Goal: Information Seeking & Learning: Stay updated

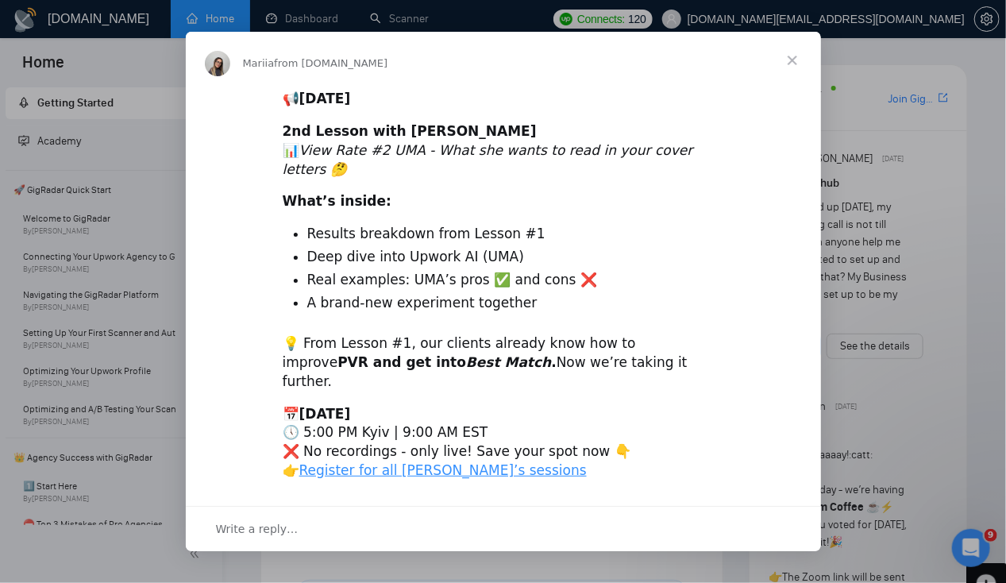
click at [789, 79] on span "Close" at bounding box center [792, 60] width 57 height 57
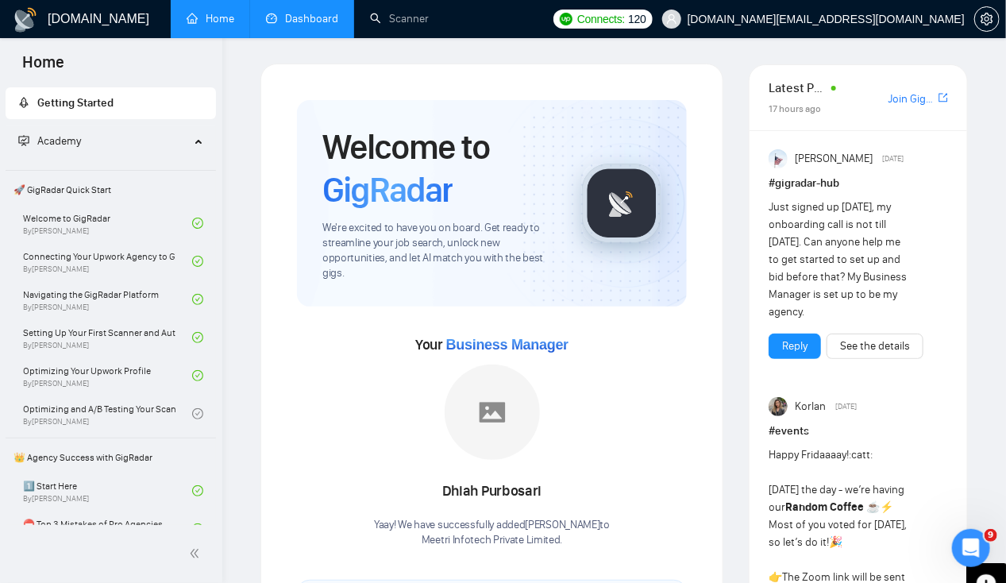
click at [317, 13] on link "Dashboard" at bounding box center [302, 18] width 72 height 13
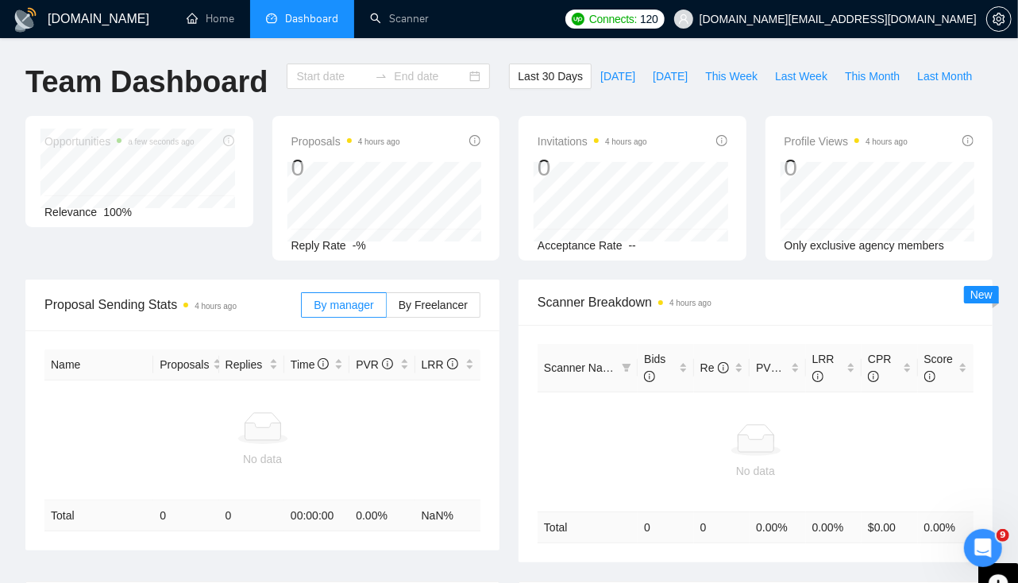
type input "2025-08-21"
type input "2025-09-20"
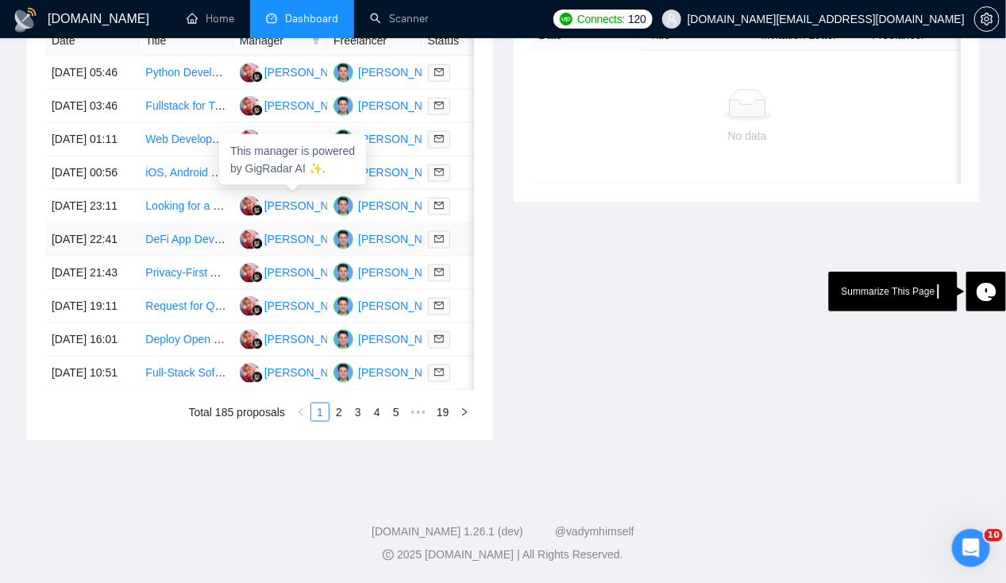
scroll to position [814, 0]
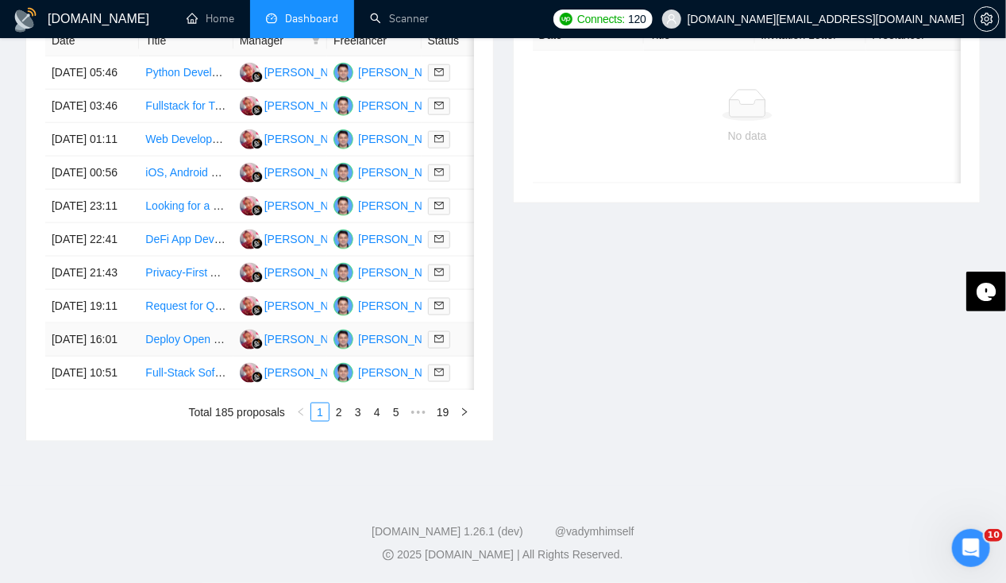
click at [83, 323] on td "19 Sep, 2025 16:01" at bounding box center [92, 339] width 94 height 33
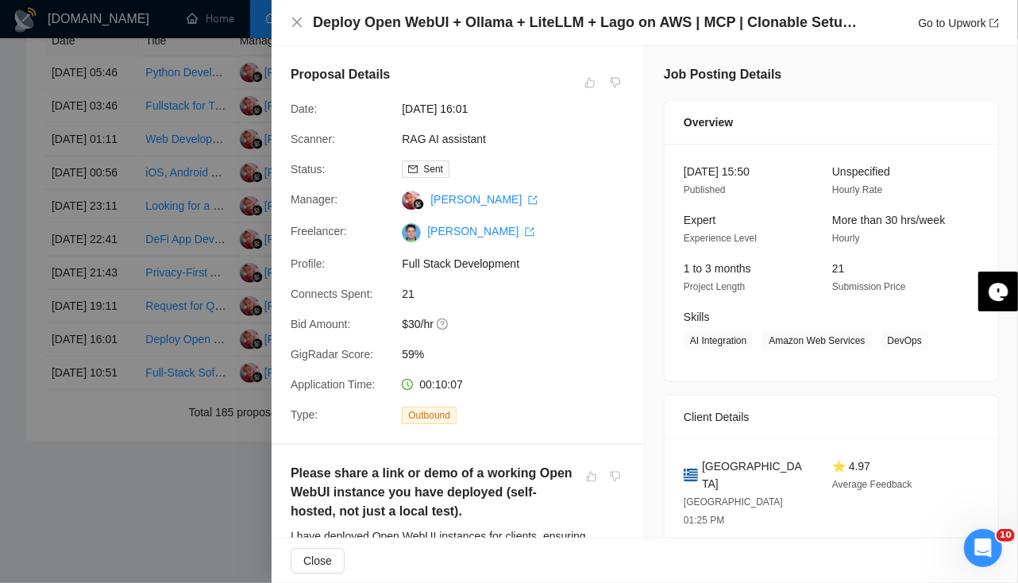
click at [86, 326] on div at bounding box center [509, 291] width 1018 height 583
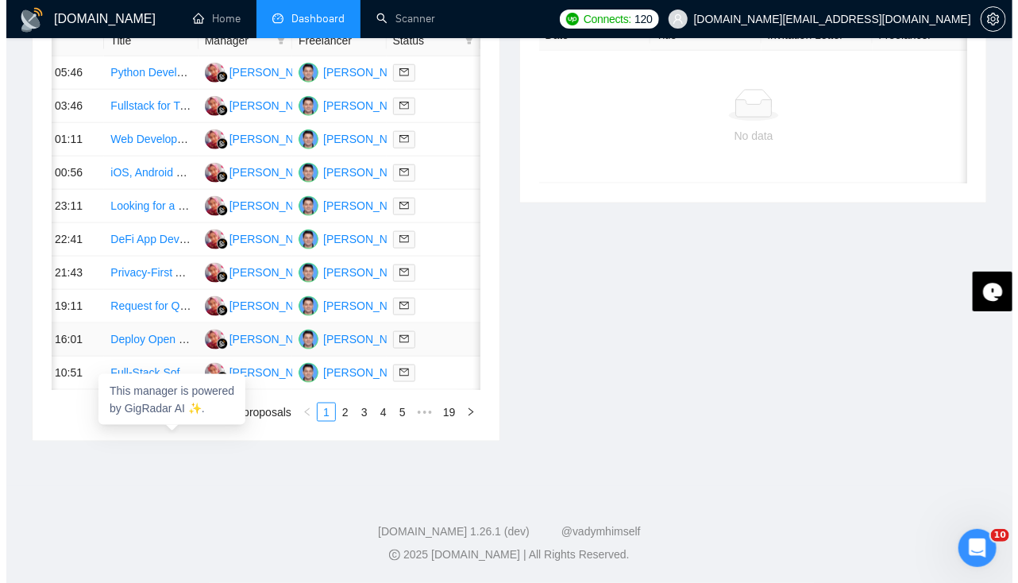
scroll to position [0, 0]
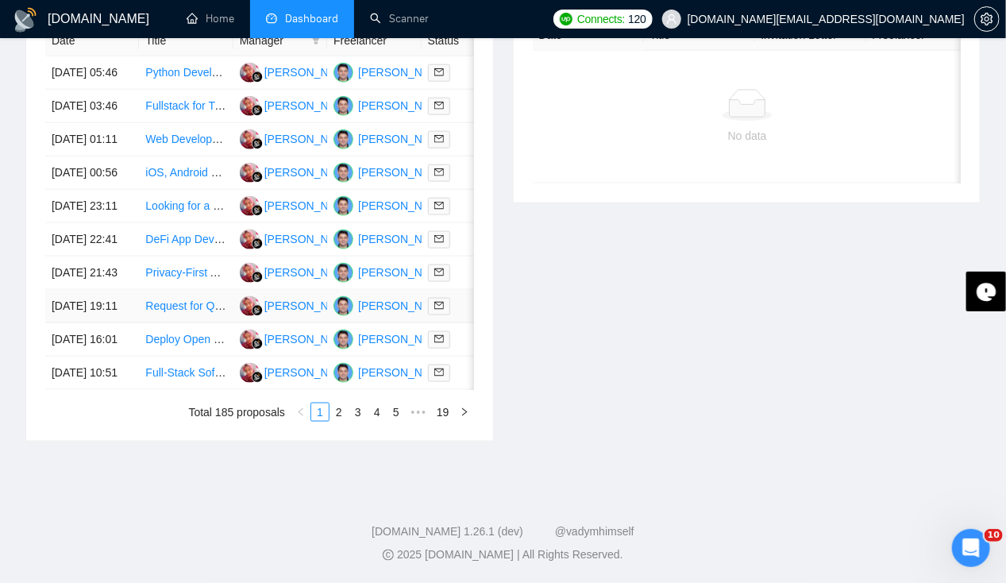
click at [67, 290] on td "19 Sep, 2025 19:11" at bounding box center [92, 306] width 94 height 33
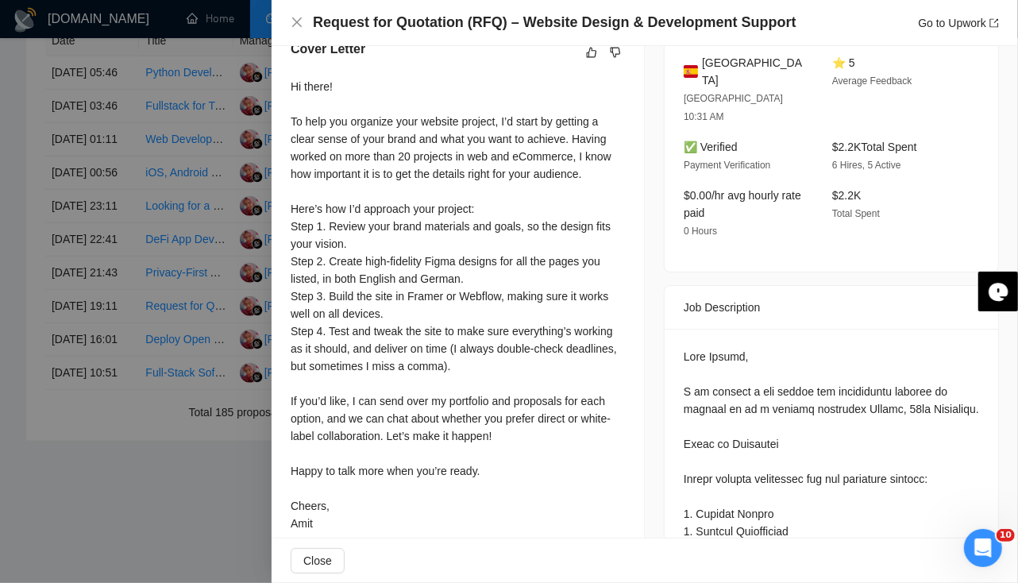
scroll to position [424, 0]
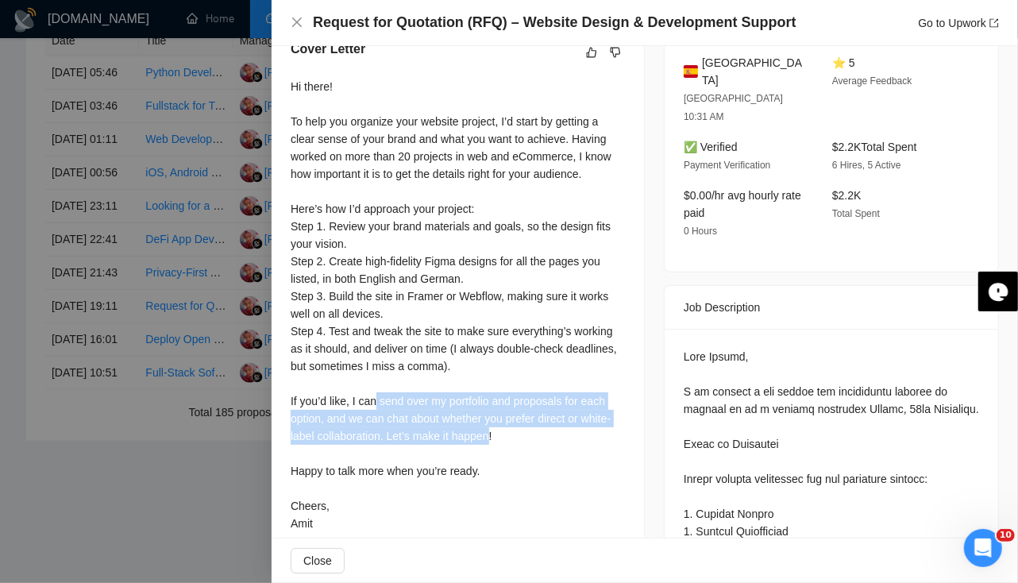
drag, startPoint x: 375, startPoint y: 407, endPoint x: 487, endPoint y: 437, distance: 115.9
click at [487, 437] on div "Hi there! To help you organize your website project, I’d start by getting a cle…" at bounding box center [458, 305] width 334 height 454
drag, startPoint x: 487, startPoint y: 437, endPoint x: 461, endPoint y: 454, distance: 30.4
click at [461, 454] on div "Hi there! To help you organize your website project, I’d start by getting a cle…" at bounding box center [458, 305] width 334 height 454
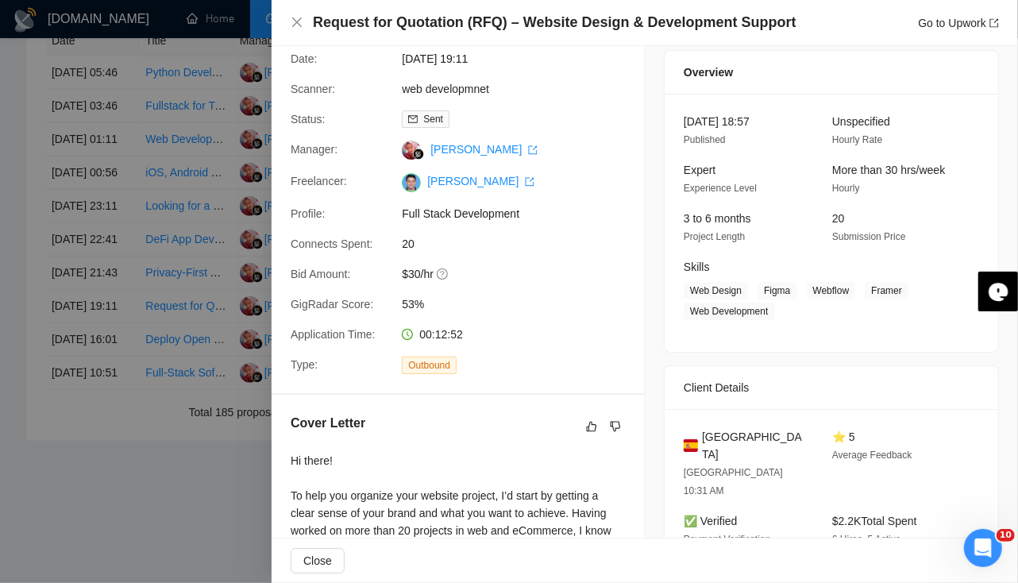
scroll to position [0, 0]
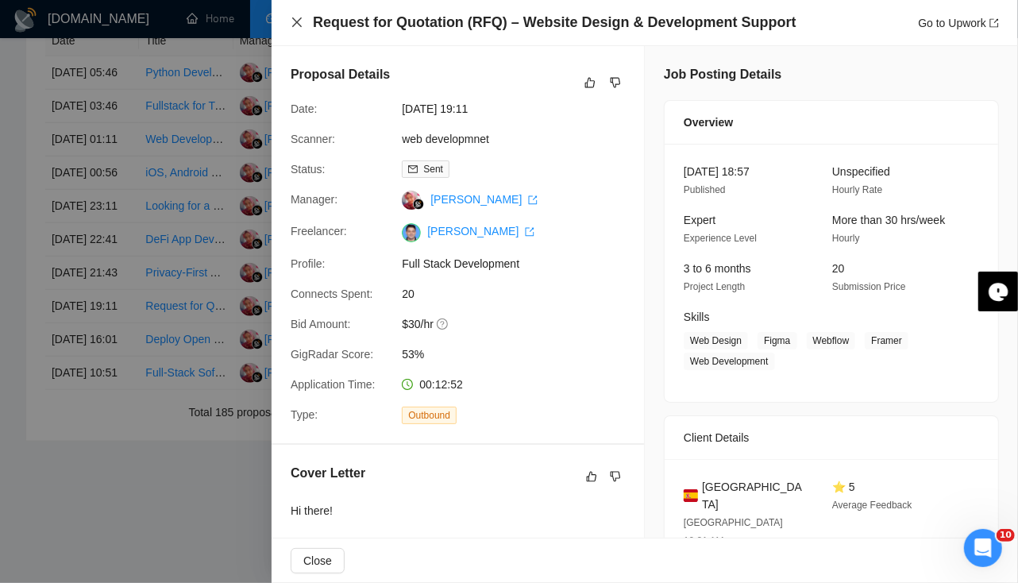
click at [298, 23] on icon "close" at bounding box center [297, 22] width 13 height 13
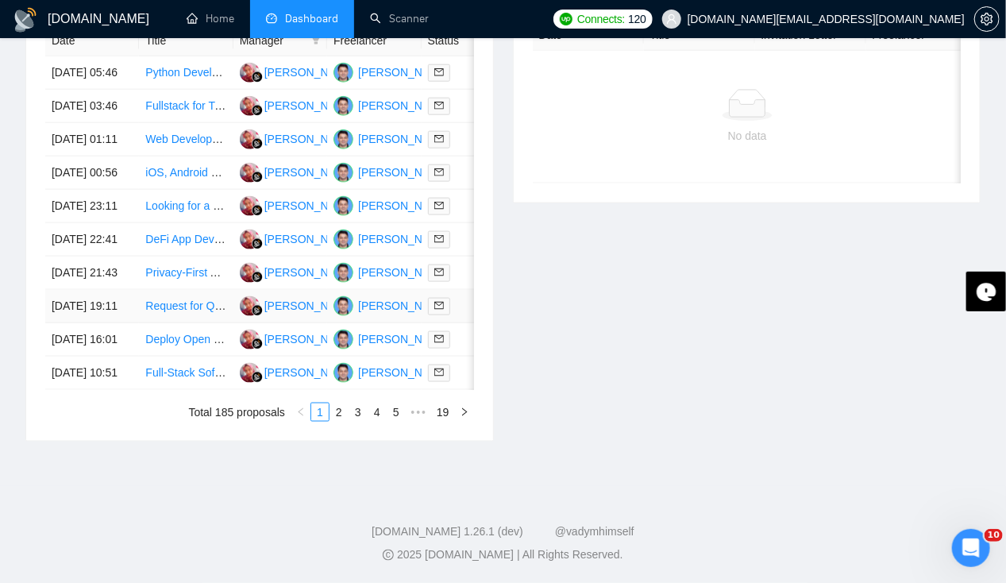
click at [112, 290] on td "19 Sep, 2025 19:11" at bounding box center [92, 306] width 94 height 33
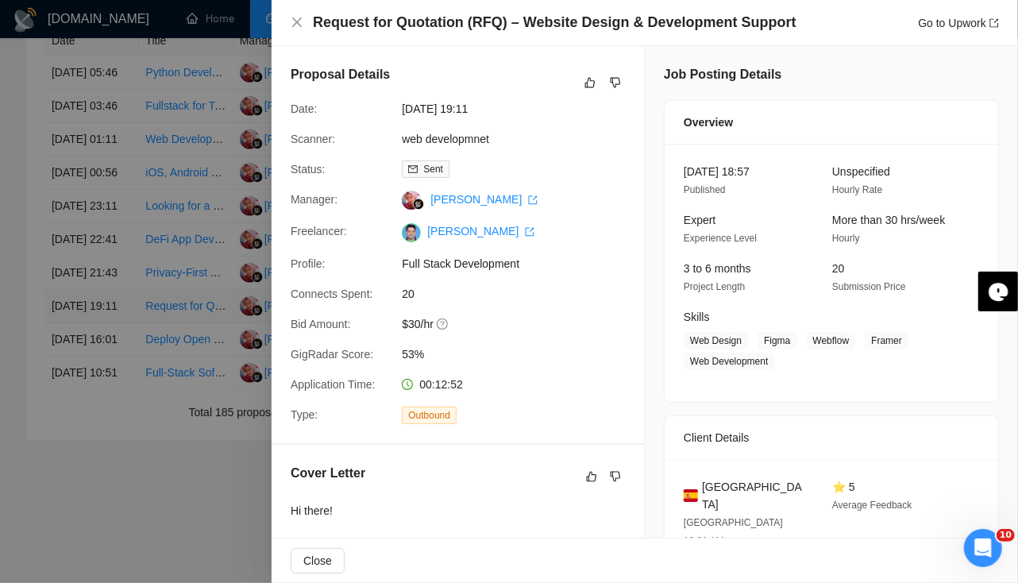
click at [112, 269] on div at bounding box center [509, 291] width 1018 height 583
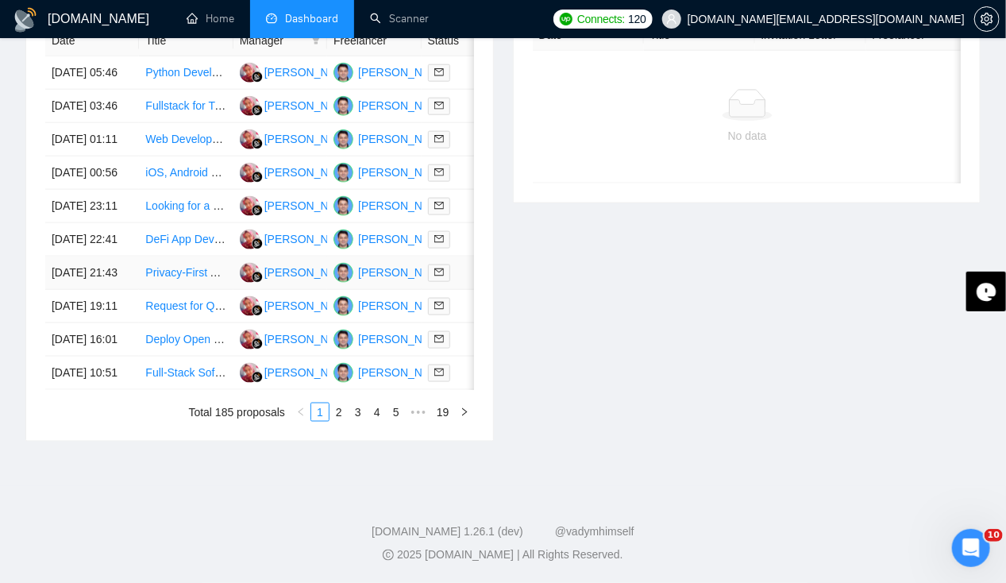
click at [90, 256] on td "19 Sep, 2025 21:43" at bounding box center [92, 272] width 94 height 33
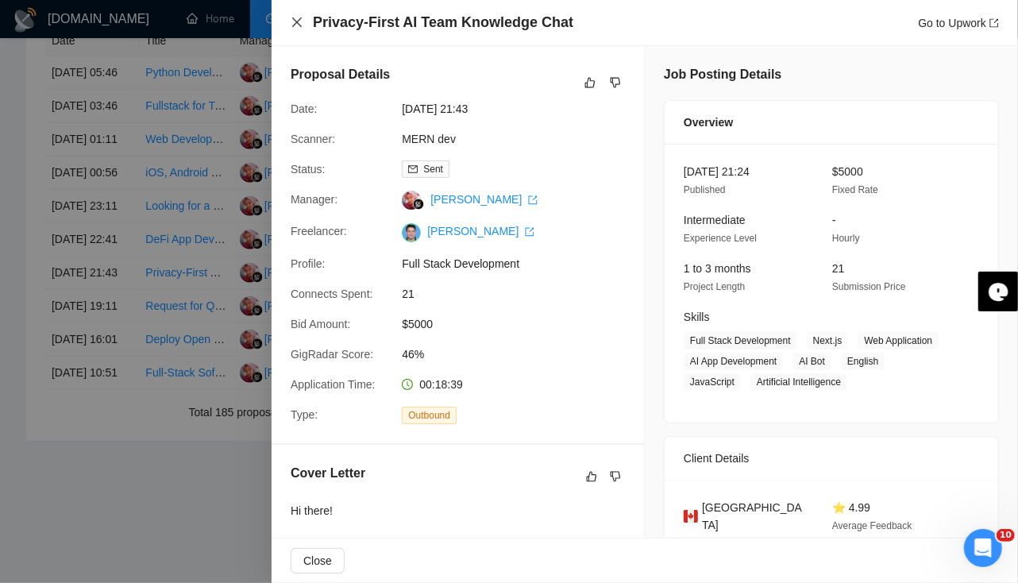
click at [299, 27] on icon "close" at bounding box center [297, 22] width 13 height 13
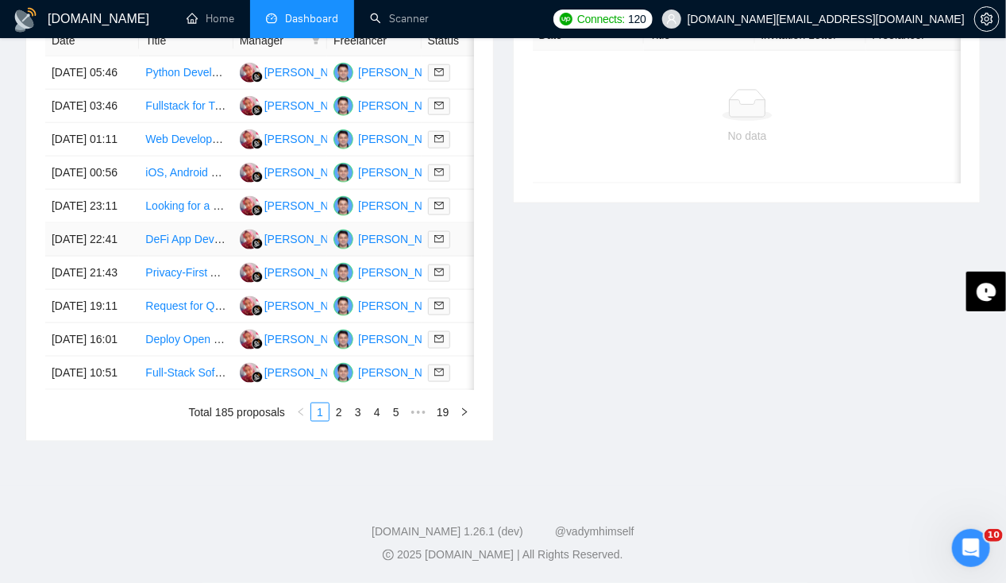
click at [90, 223] on td "19 Sep, 2025 22:41" at bounding box center [92, 239] width 94 height 33
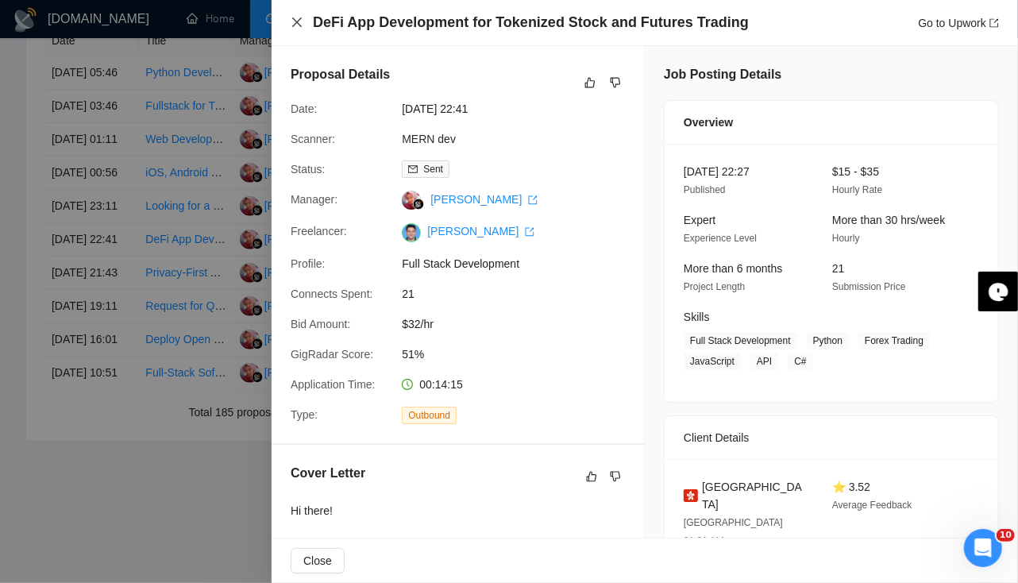
click at [293, 17] on icon "close" at bounding box center [297, 22] width 13 height 13
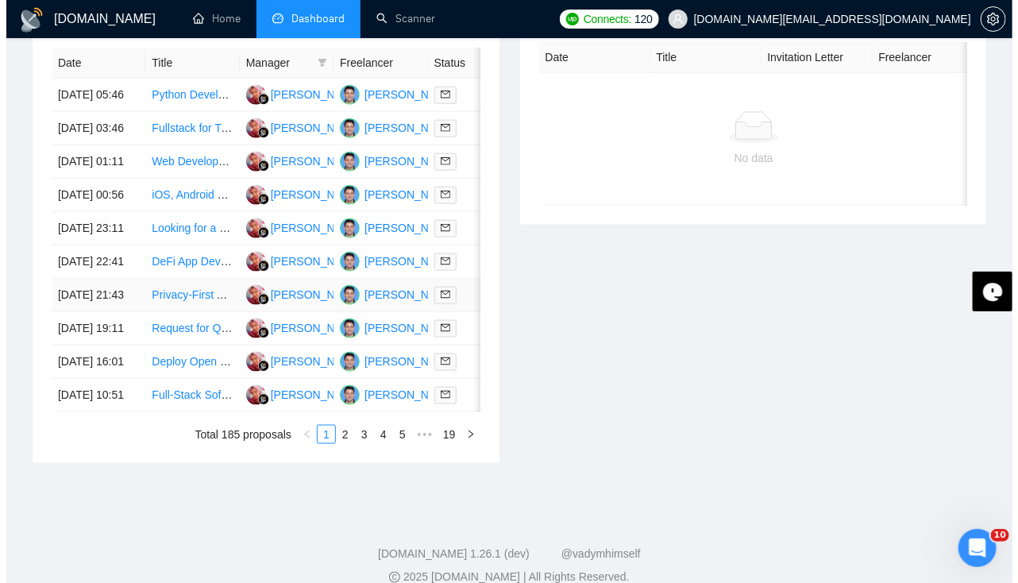
scroll to position [672, 0]
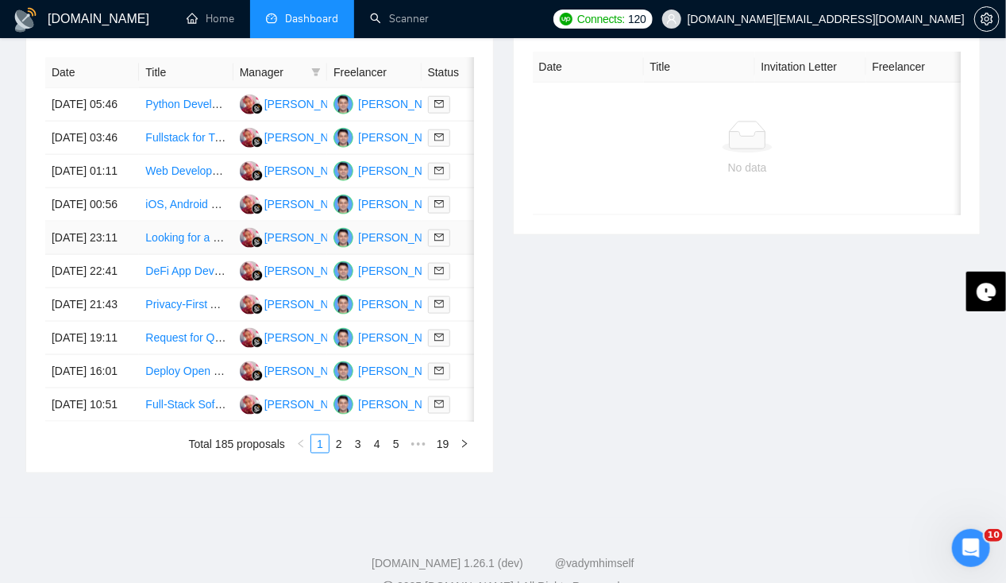
click at [87, 255] on td "19 Sep, 2025 23:11" at bounding box center [92, 237] width 94 height 33
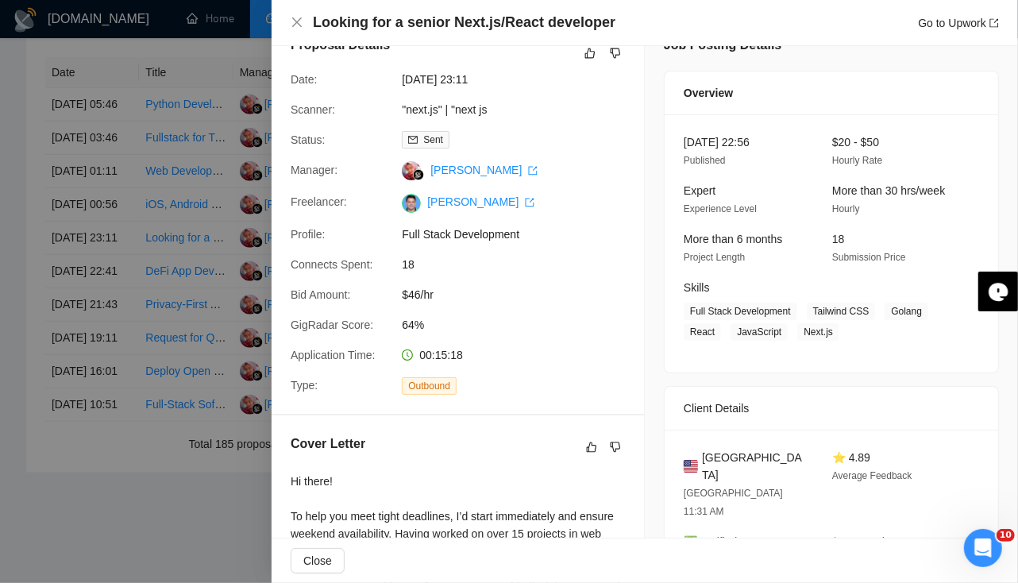
scroll to position [0, 0]
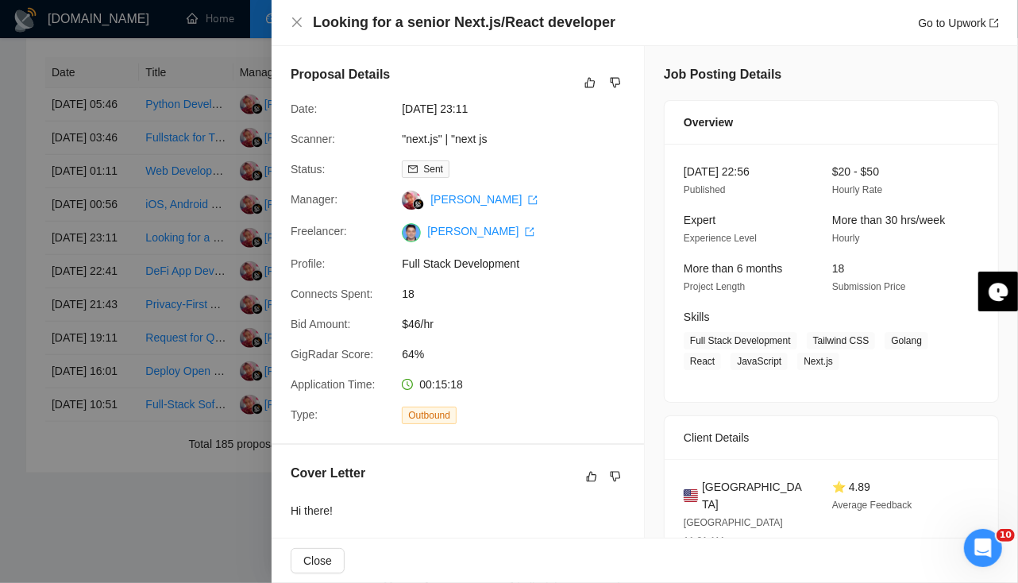
click at [306, 20] on div "Looking for a senior Next.js/React developer Go to Upwork" at bounding box center [645, 23] width 708 height 20
click at [291, 20] on icon "close" at bounding box center [297, 22] width 13 height 13
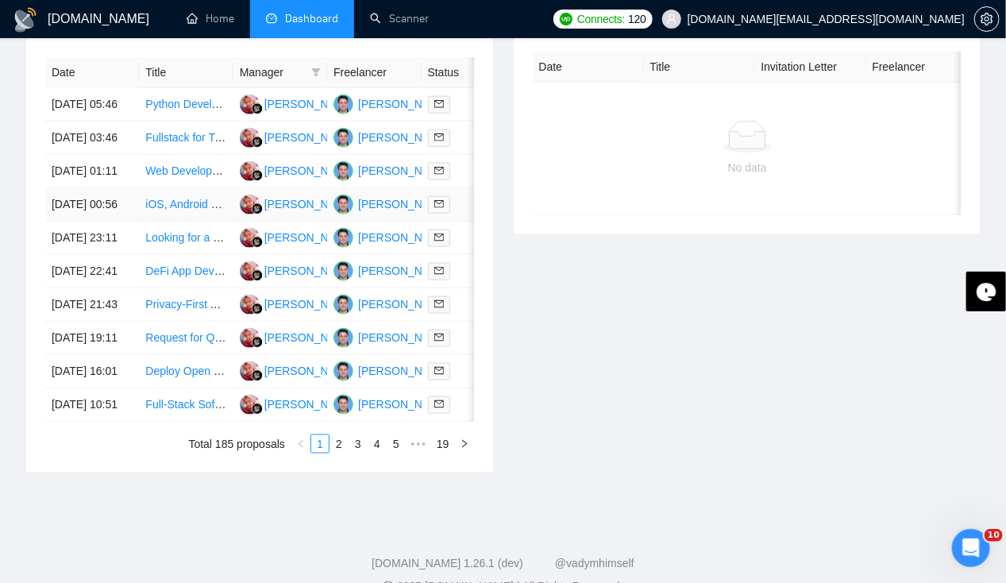
click at [76, 219] on td "20 Sep, 2025 00:56" at bounding box center [92, 204] width 94 height 33
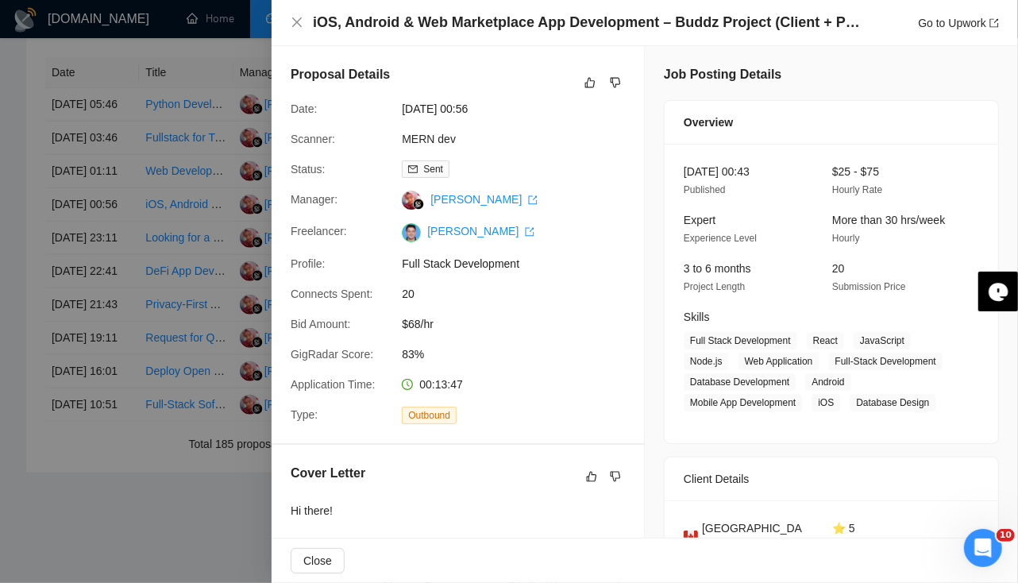
click at [291, 15] on div "iOS, Android & Web Marketplace App Development – Buddz Project (Client + Provid…" at bounding box center [645, 23] width 708 height 20
click at [298, 25] on icon "close" at bounding box center [297, 22] width 13 height 13
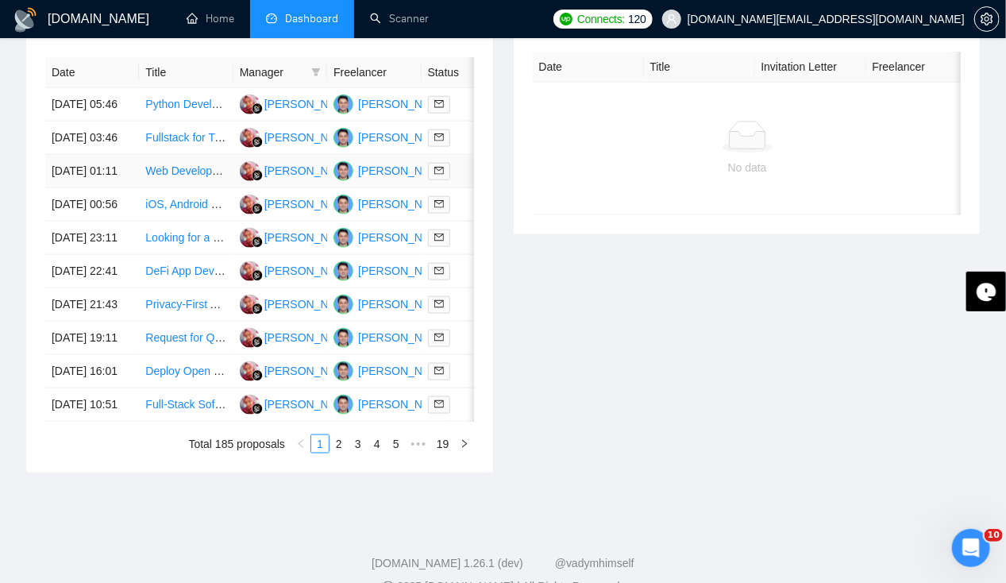
click at [81, 186] on td "20 Sep, 2025 01:11" at bounding box center [92, 171] width 94 height 33
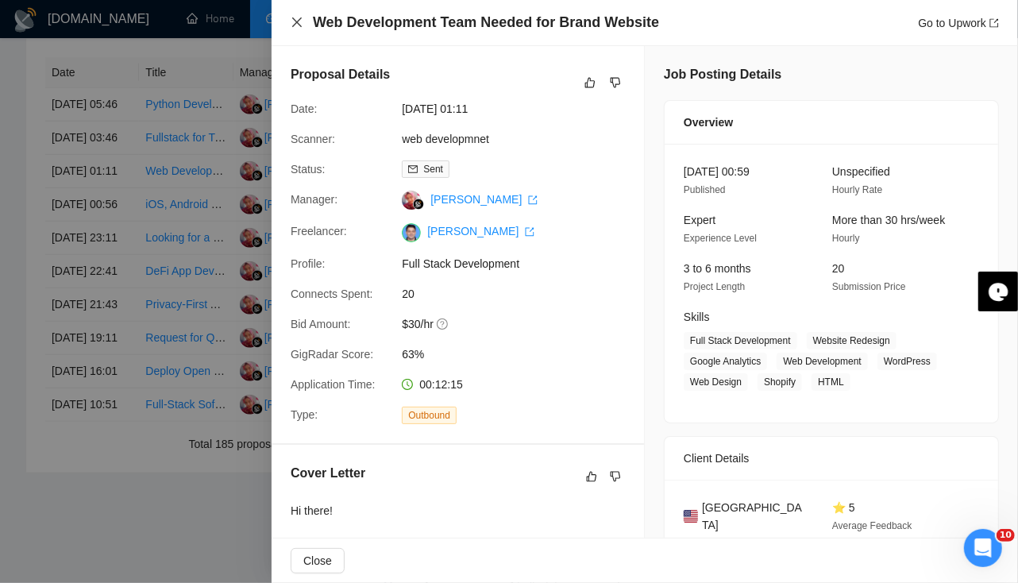
click at [302, 21] on icon "close" at bounding box center [297, 22] width 13 height 13
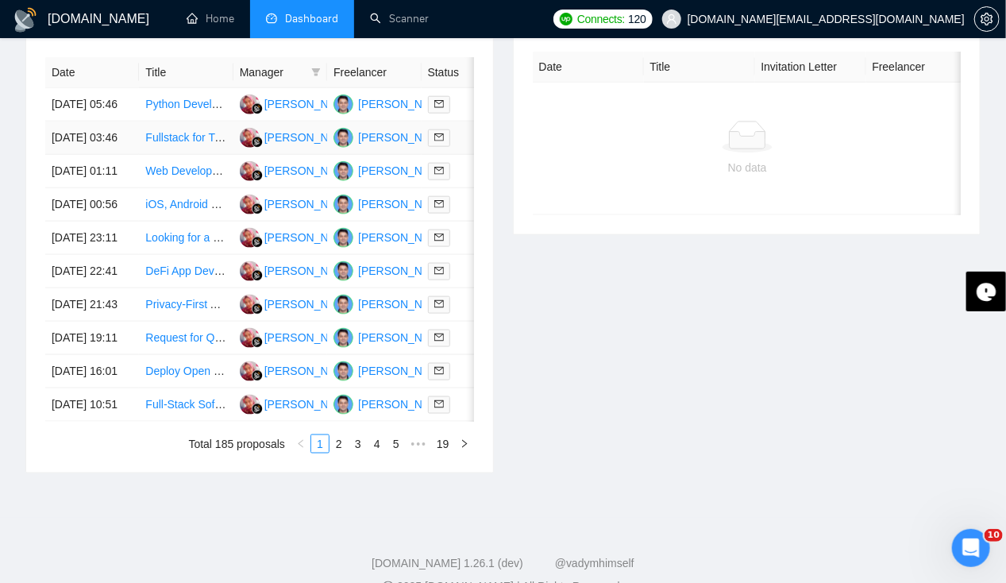
click at [71, 130] on td "20 Sep, 2025 03:46" at bounding box center [92, 137] width 94 height 33
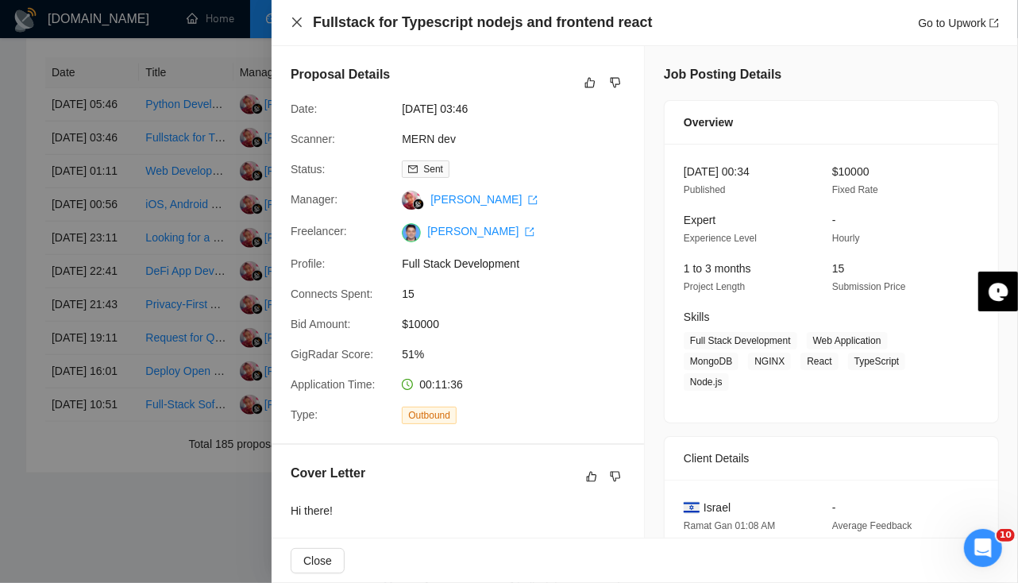
click at [302, 22] on icon "close" at bounding box center [297, 22] width 13 height 13
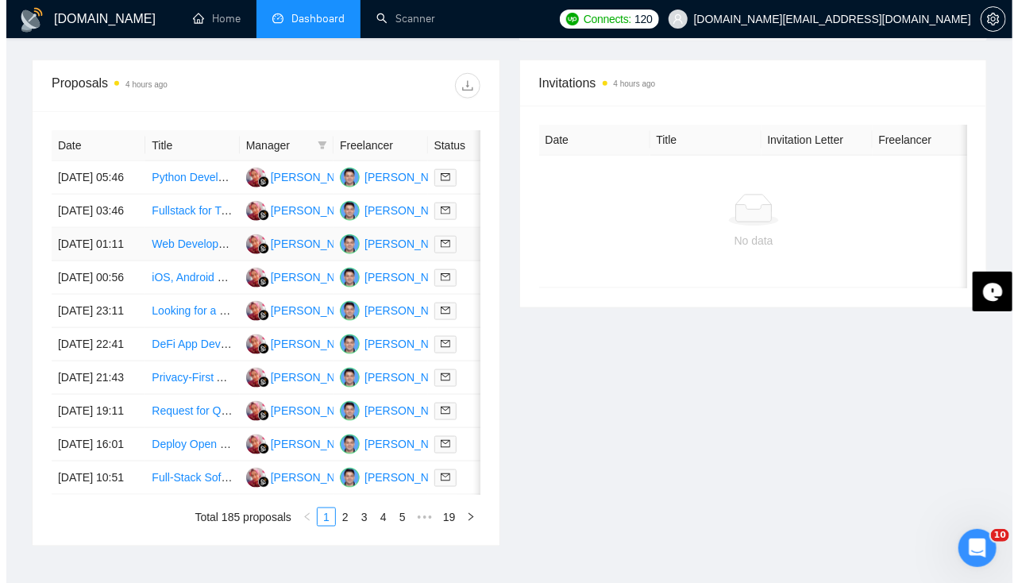
scroll to position [597, 0]
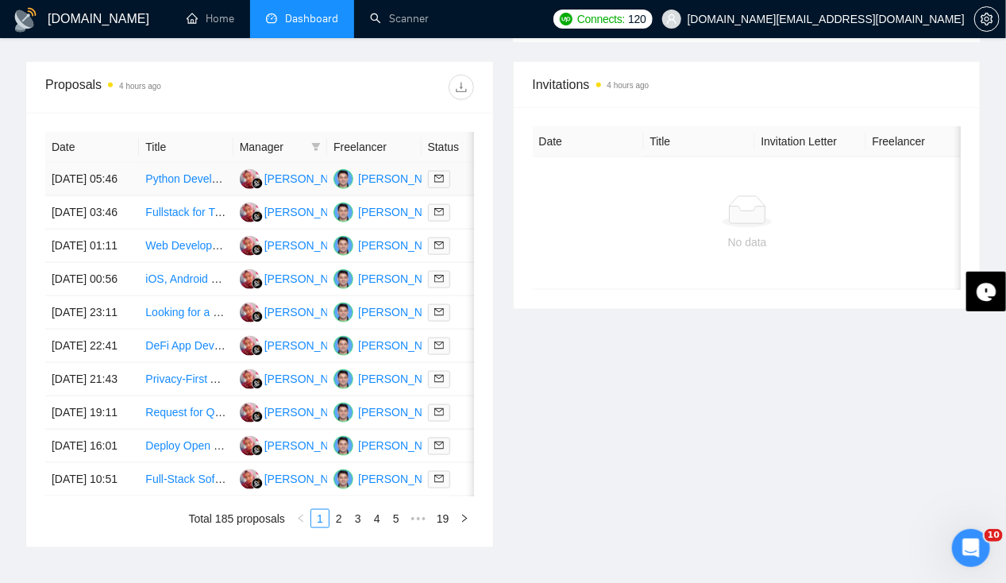
click at [87, 168] on td "20 Sep, 2025 05:46" at bounding box center [92, 179] width 94 height 33
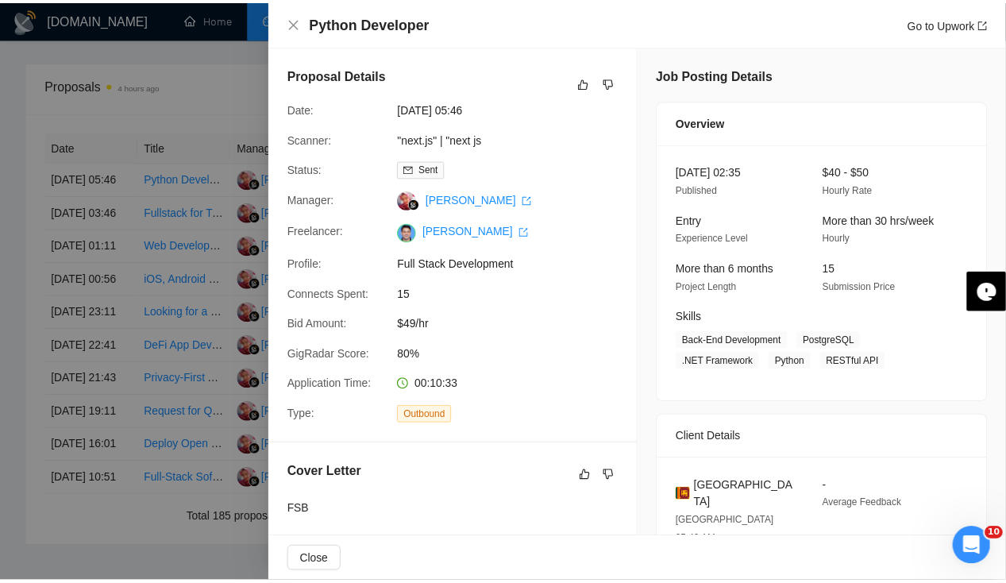
scroll to position [1, 0]
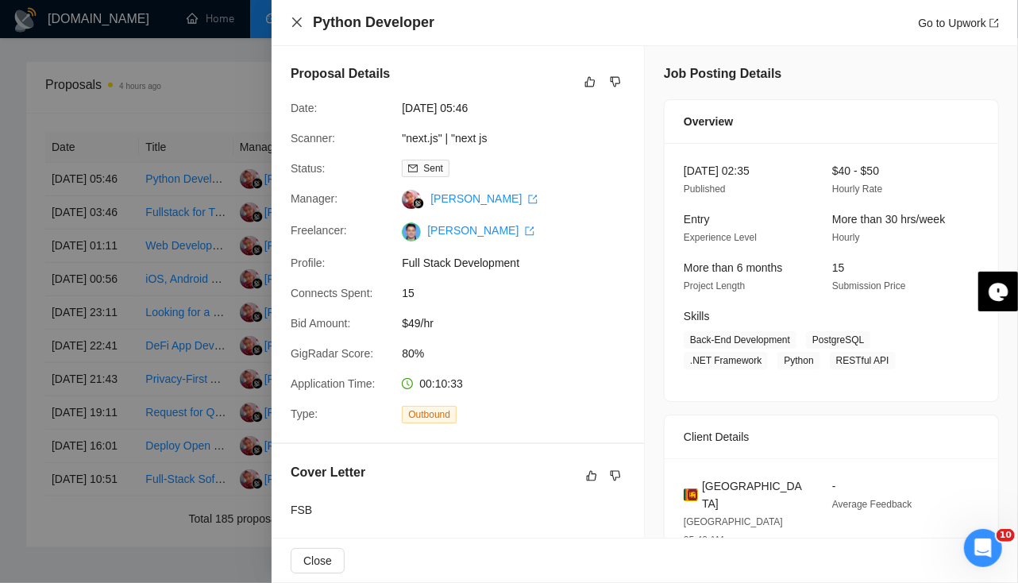
click at [298, 22] on icon "close" at bounding box center [297, 22] width 10 height 10
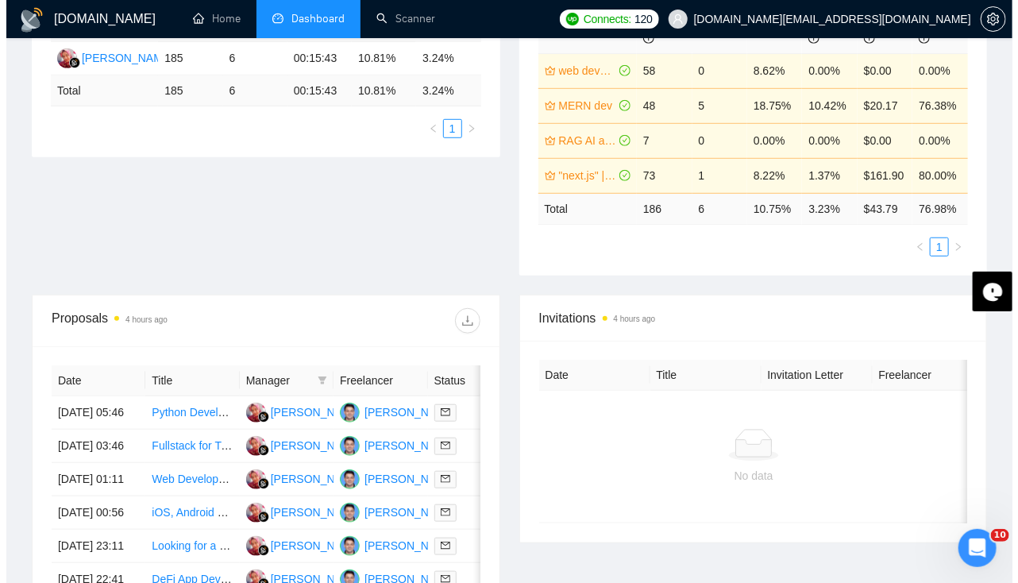
scroll to position [363, 0]
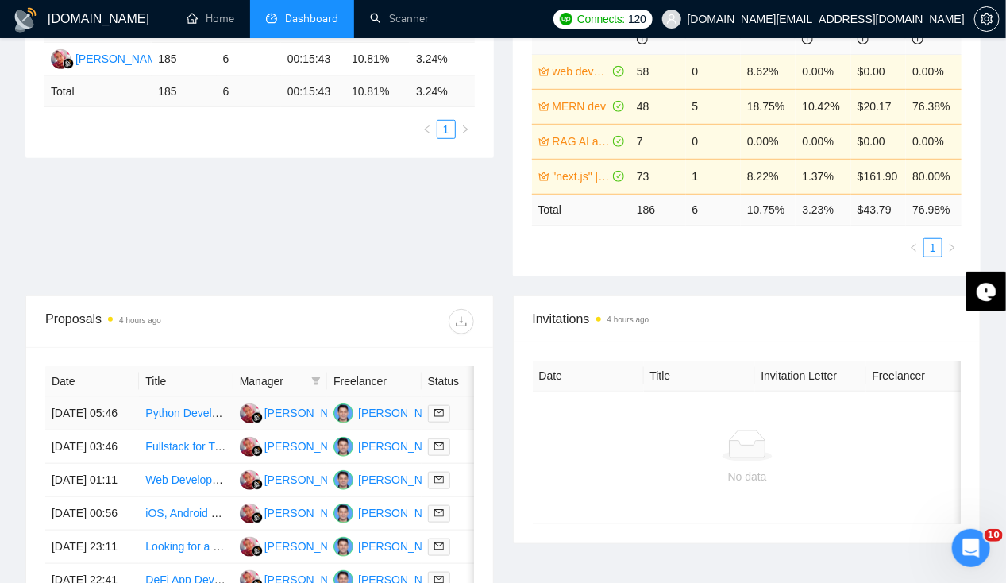
click at [102, 397] on td "20 Sep, 2025 05:46" at bounding box center [92, 413] width 94 height 33
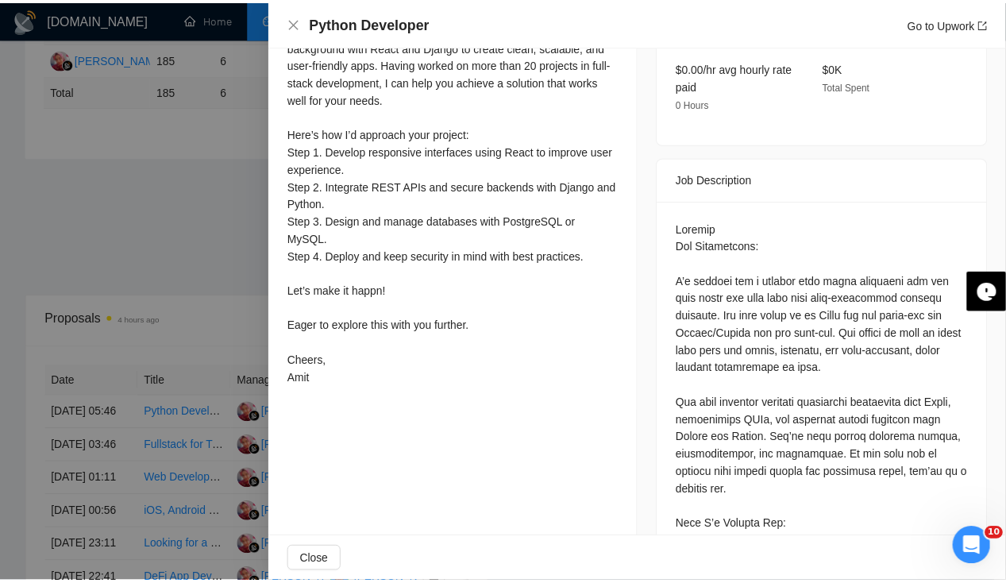
scroll to position [494, 0]
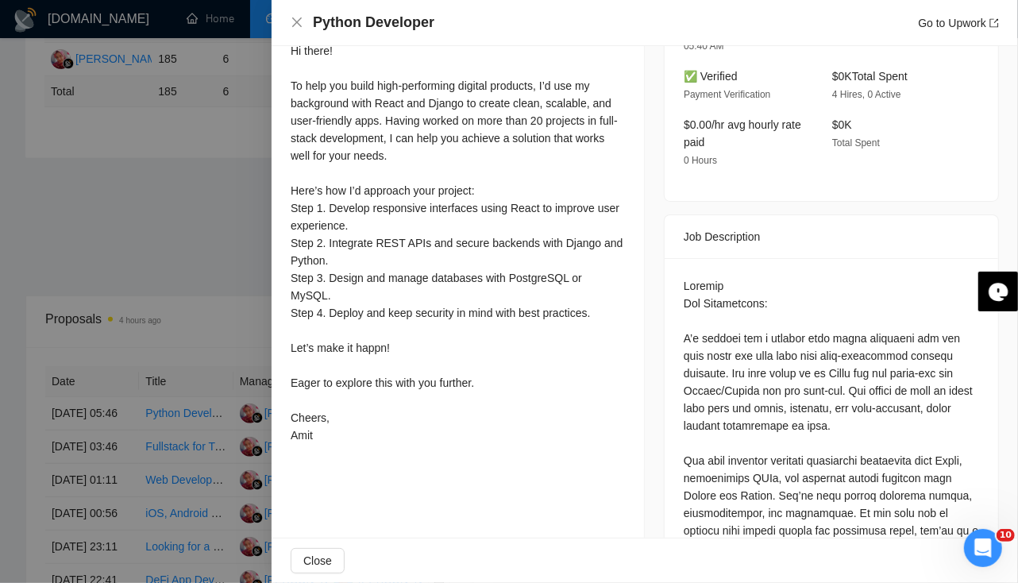
click at [90, 232] on div at bounding box center [509, 291] width 1018 height 583
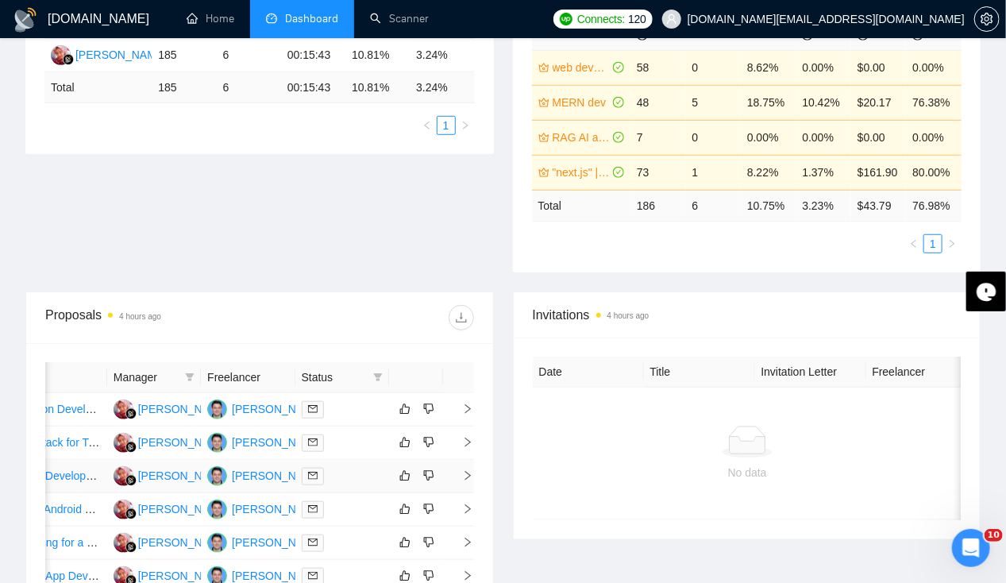
scroll to position [0, 0]
